Goal: Entertainment & Leisure: Consume media (video, audio)

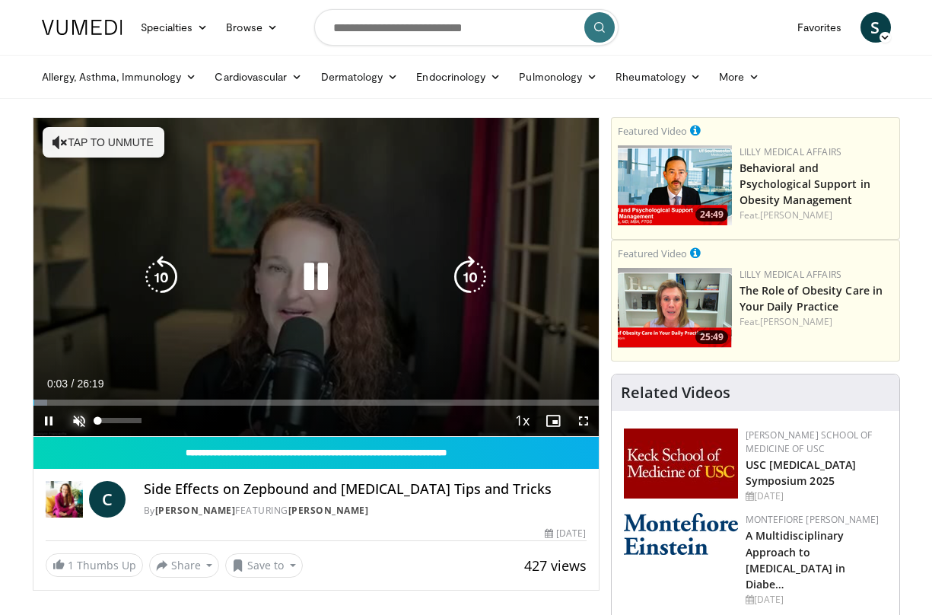
click at [81, 412] on span "Video Player" at bounding box center [79, 421] width 30 height 30
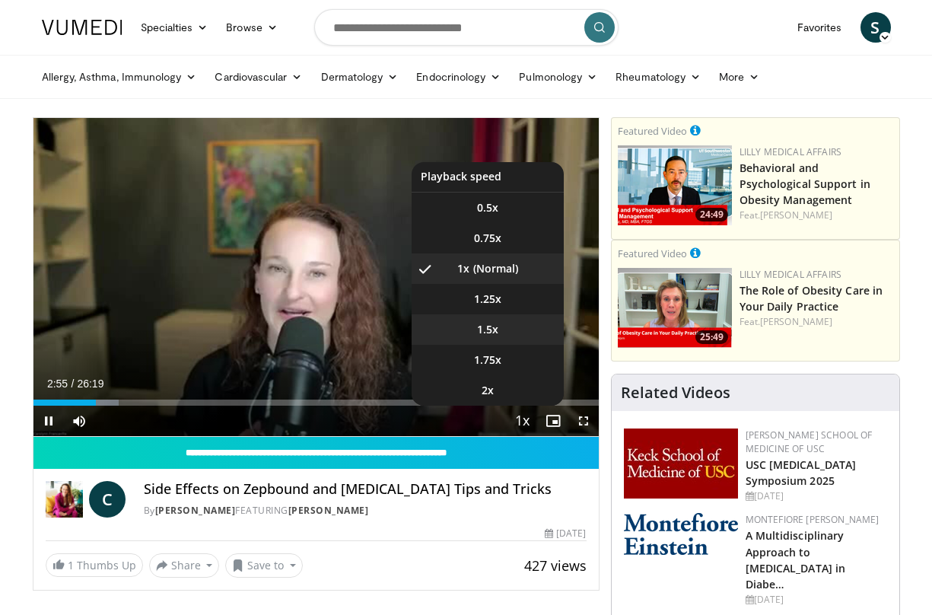
click at [486, 325] on span "1.5x" at bounding box center [487, 329] width 21 height 15
click at [489, 298] on span "1.25x" at bounding box center [487, 298] width 27 height 15
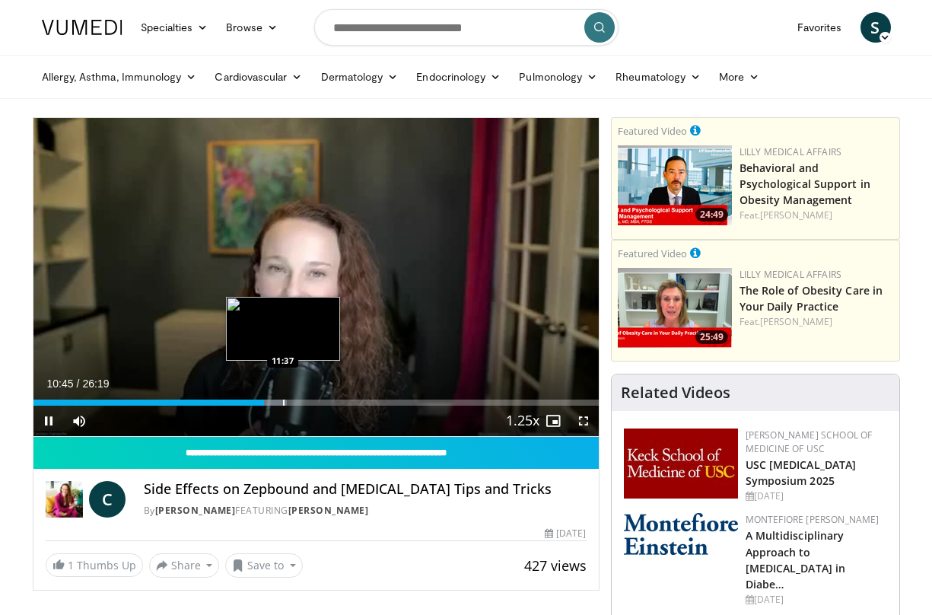
click at [282, 398] on div "Loaded : 44.89% 10:45 11:37" at bounding box center [315, 398] width 565 height 14
click at [311, 403] on div "Progress Bar" at bounding box center [298, 403] width 34 height 6
